Goal: Task Accomplishment & Management: Complete application form

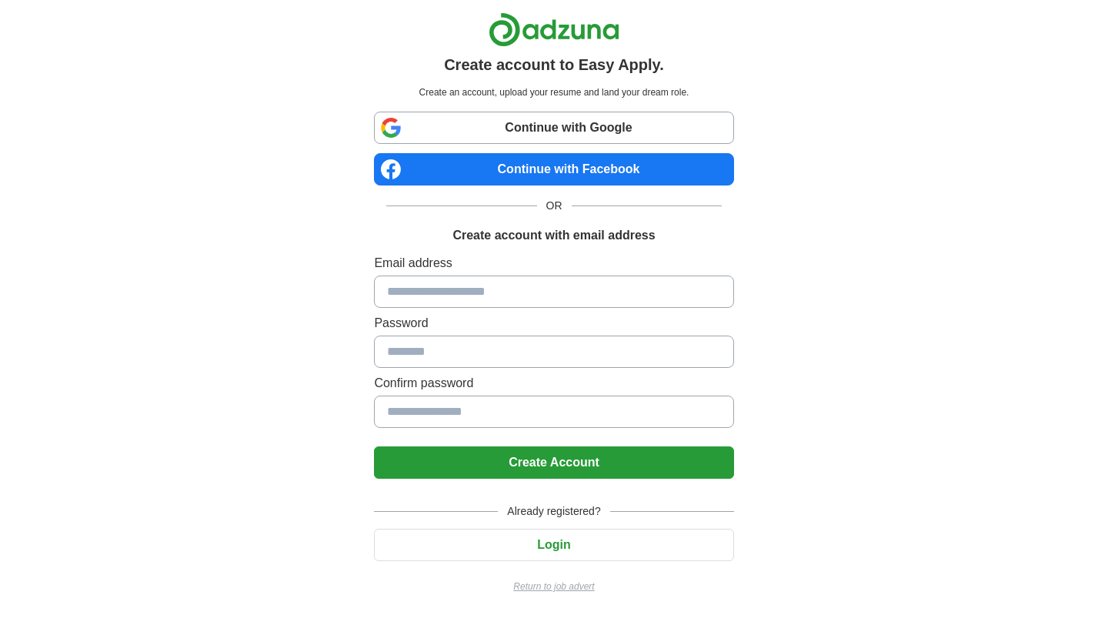
click at [486, 122] on link "Continue with Google" at bounding box center [553, 128] width 359 height 32
click at [481, 149] on div "Continue with Google Continue with Facebook OR Create account with email address" at bounding box center [553, 178] width 359 height 133
click at [481, 131] on link "Continue with Google" at bounding box center [553, 128] width 359 height 32
